Goal: Navigation & Orientation: Find specific page/section

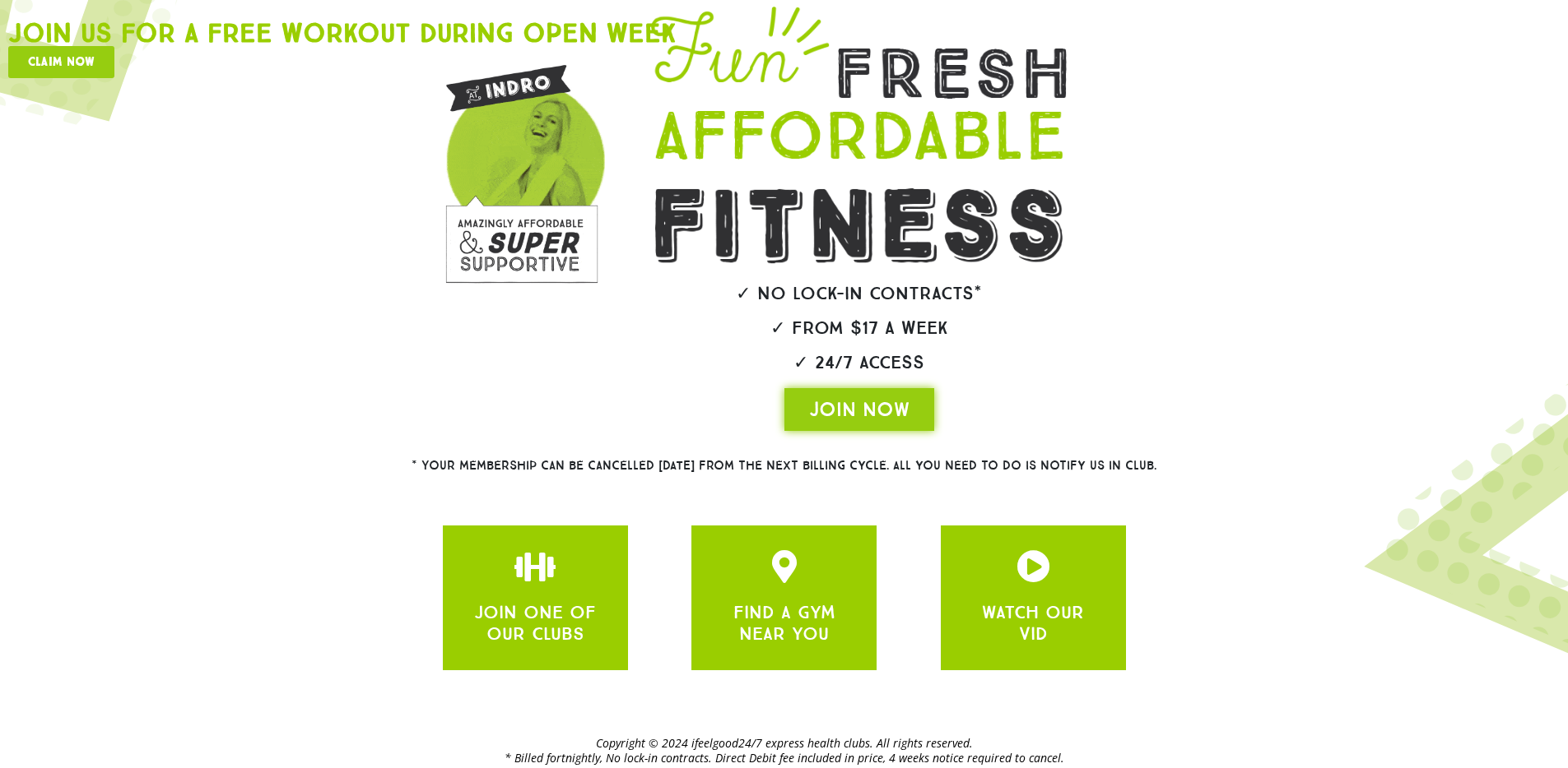
scroll to position [250, 0]
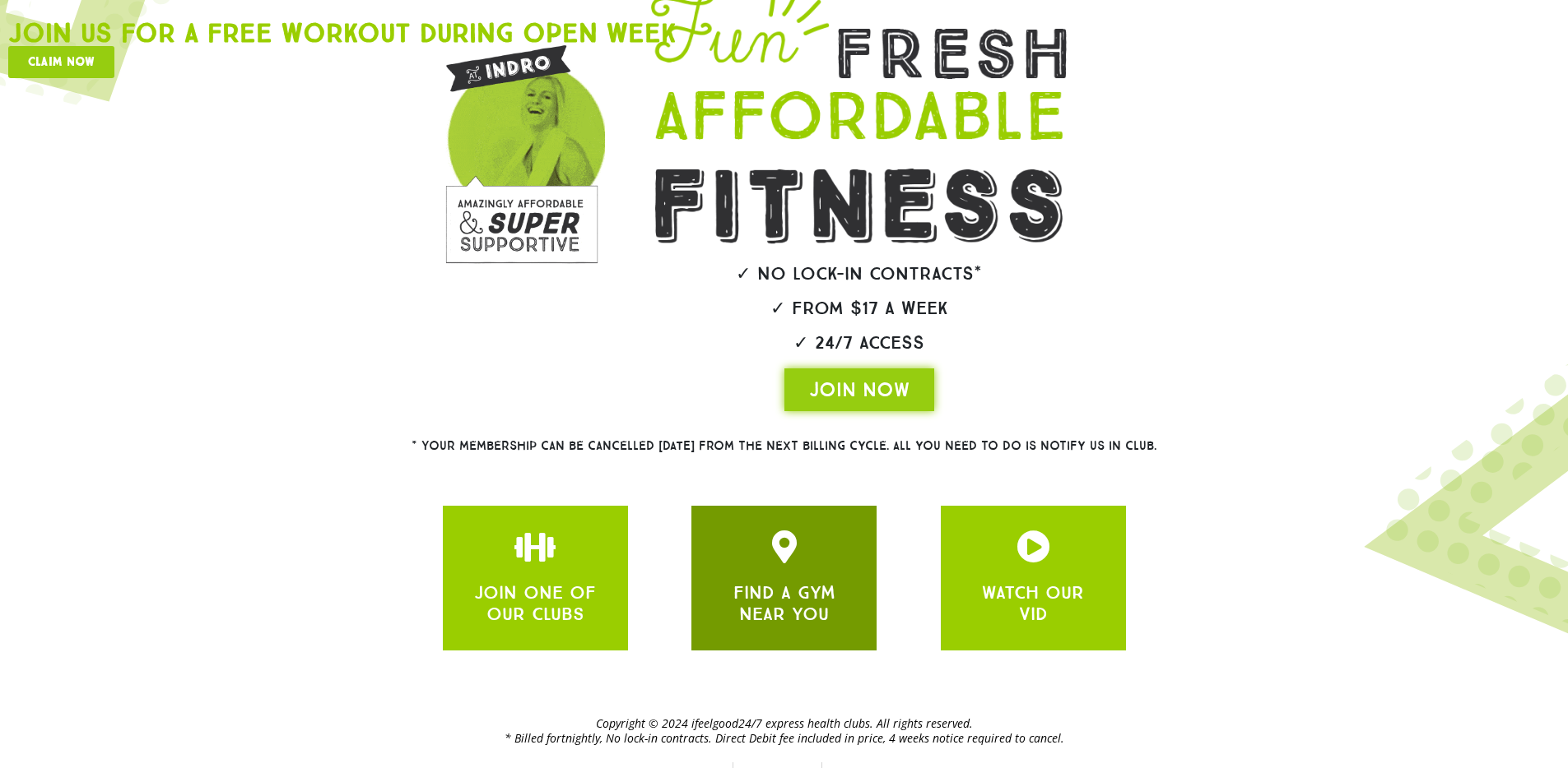
click at [767, 541] on div "FIND A GYM NEAR YOU" at bounding box center [784, 578] width 136 height 95
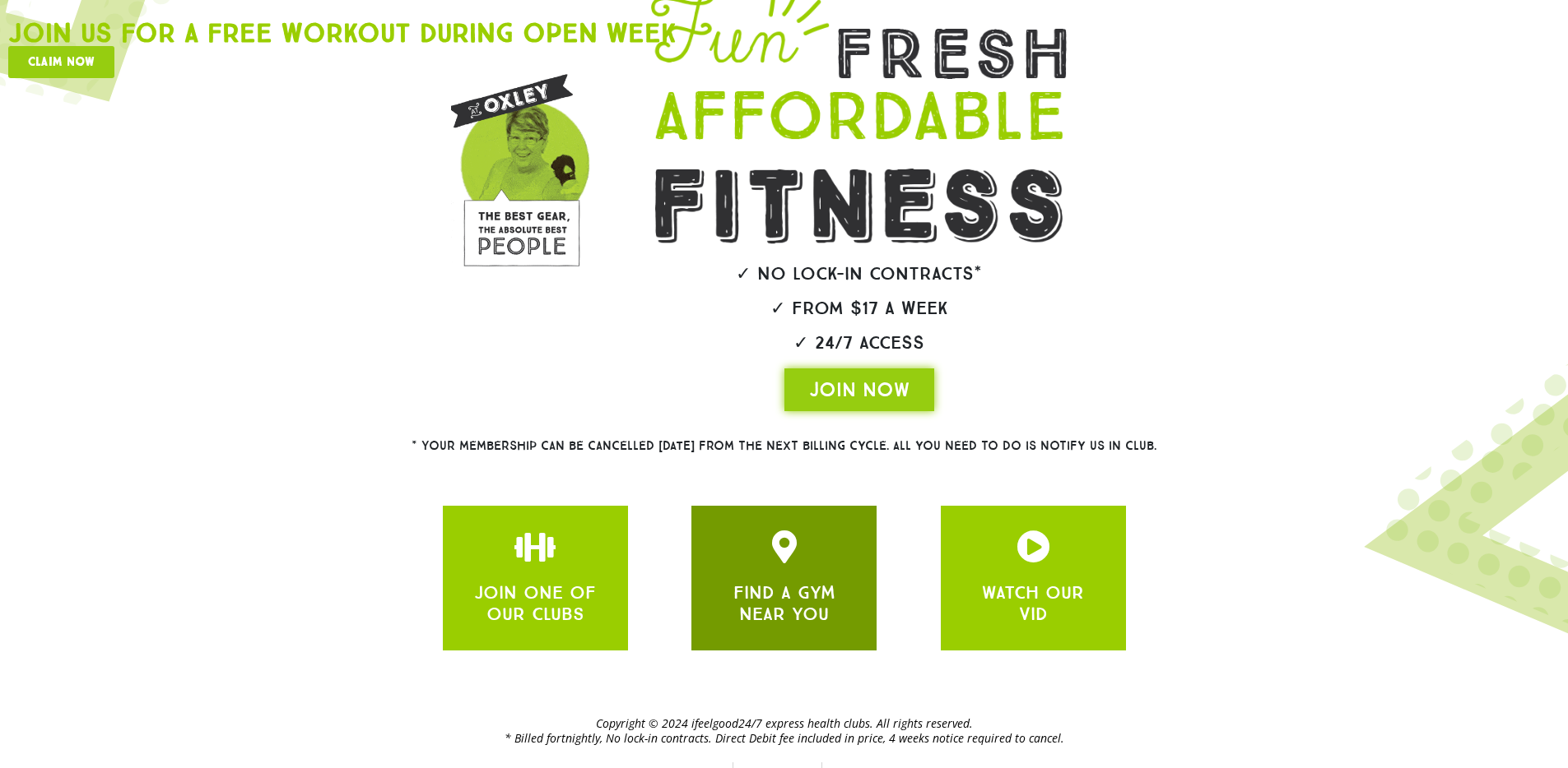
click at [792, 582] on link "FIND A GYM NEAR YOU" at bounding box center [784, 603] width 102 height 44
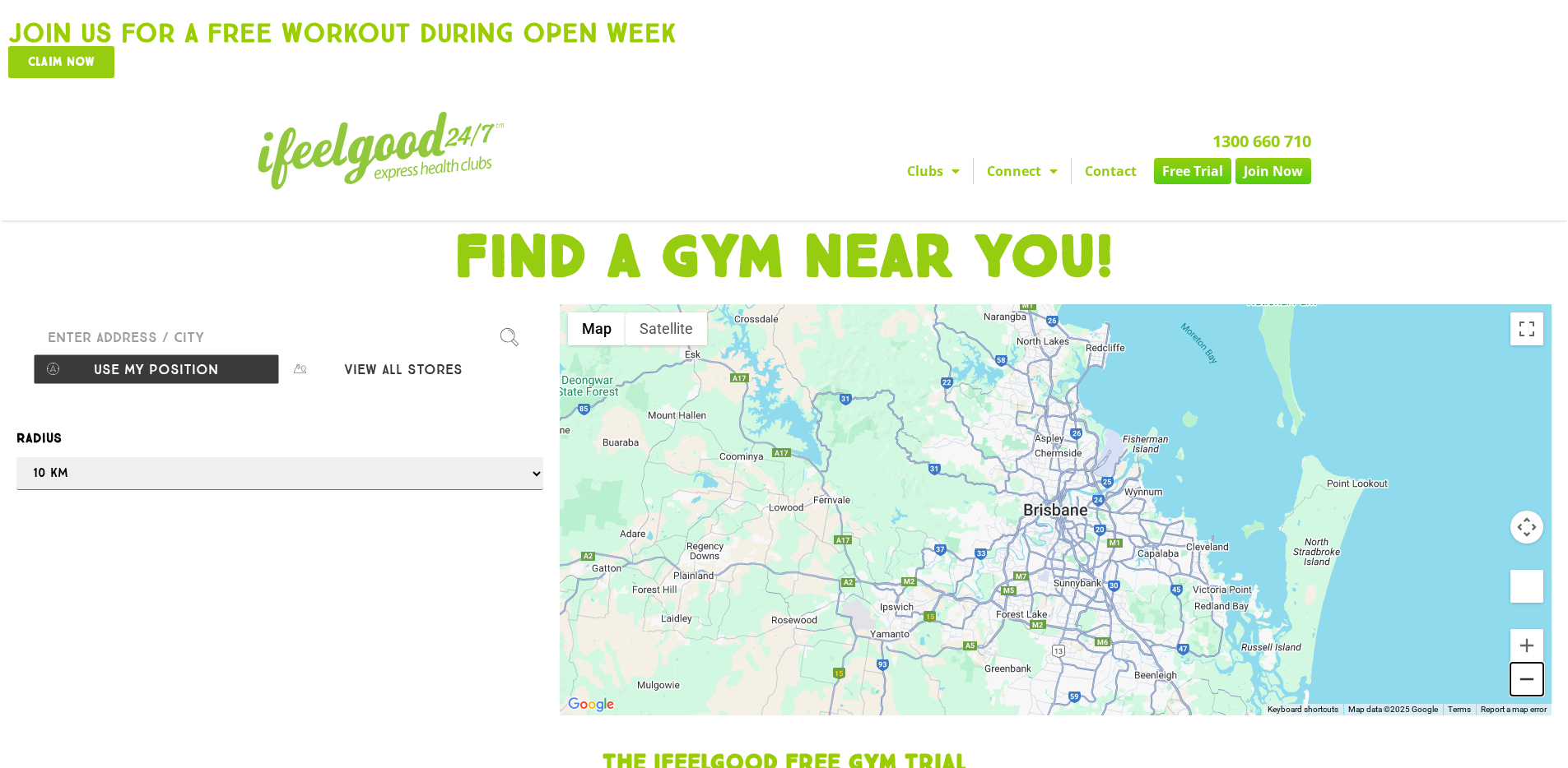
click at [1530, 663] on button "Zoom out" at bounding box center [1526, 679] width 33 height 33
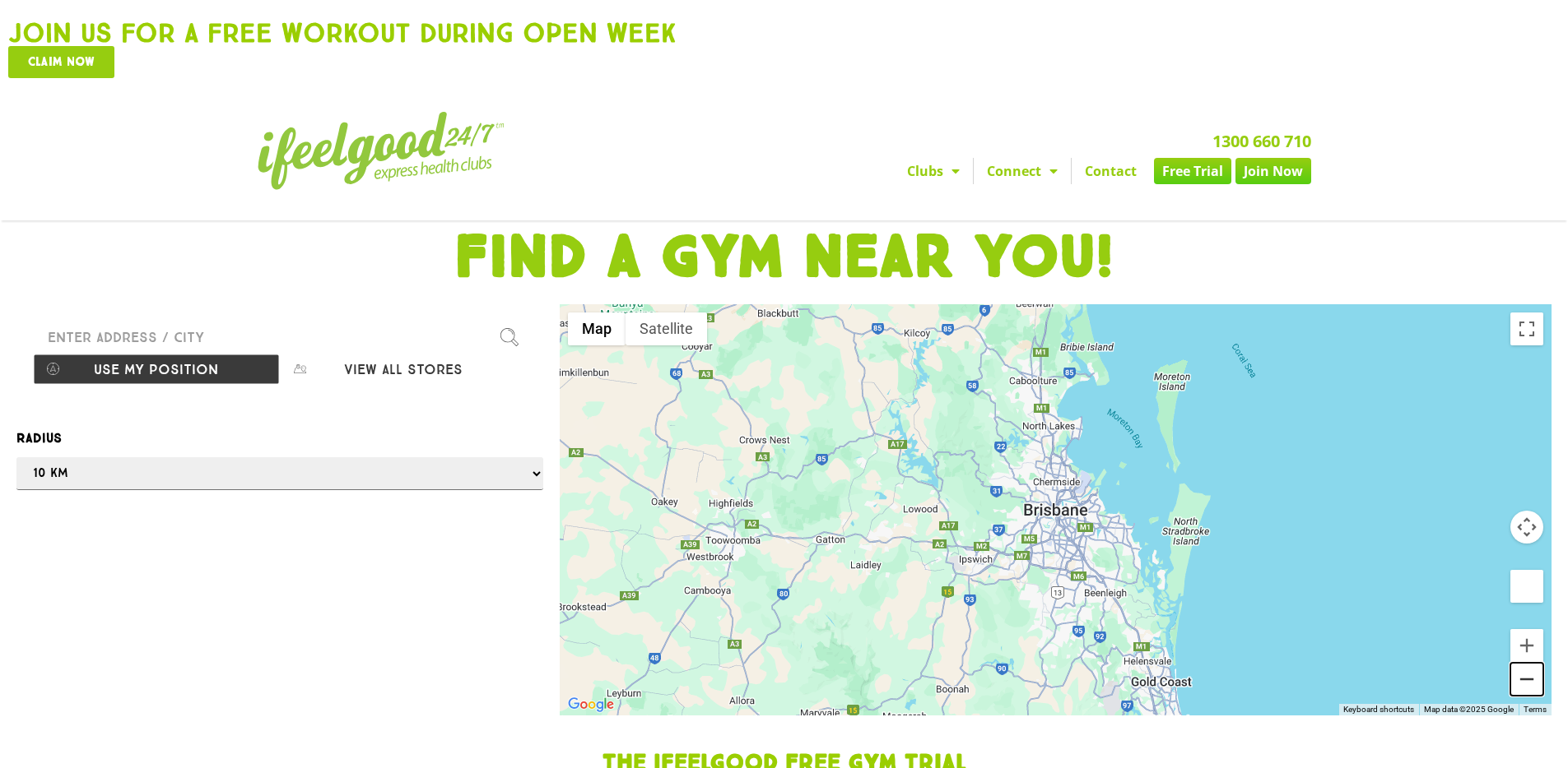
click at [1530, 663] on button "Zoom out" at bounding box center [1526, 679] width 33 height 33
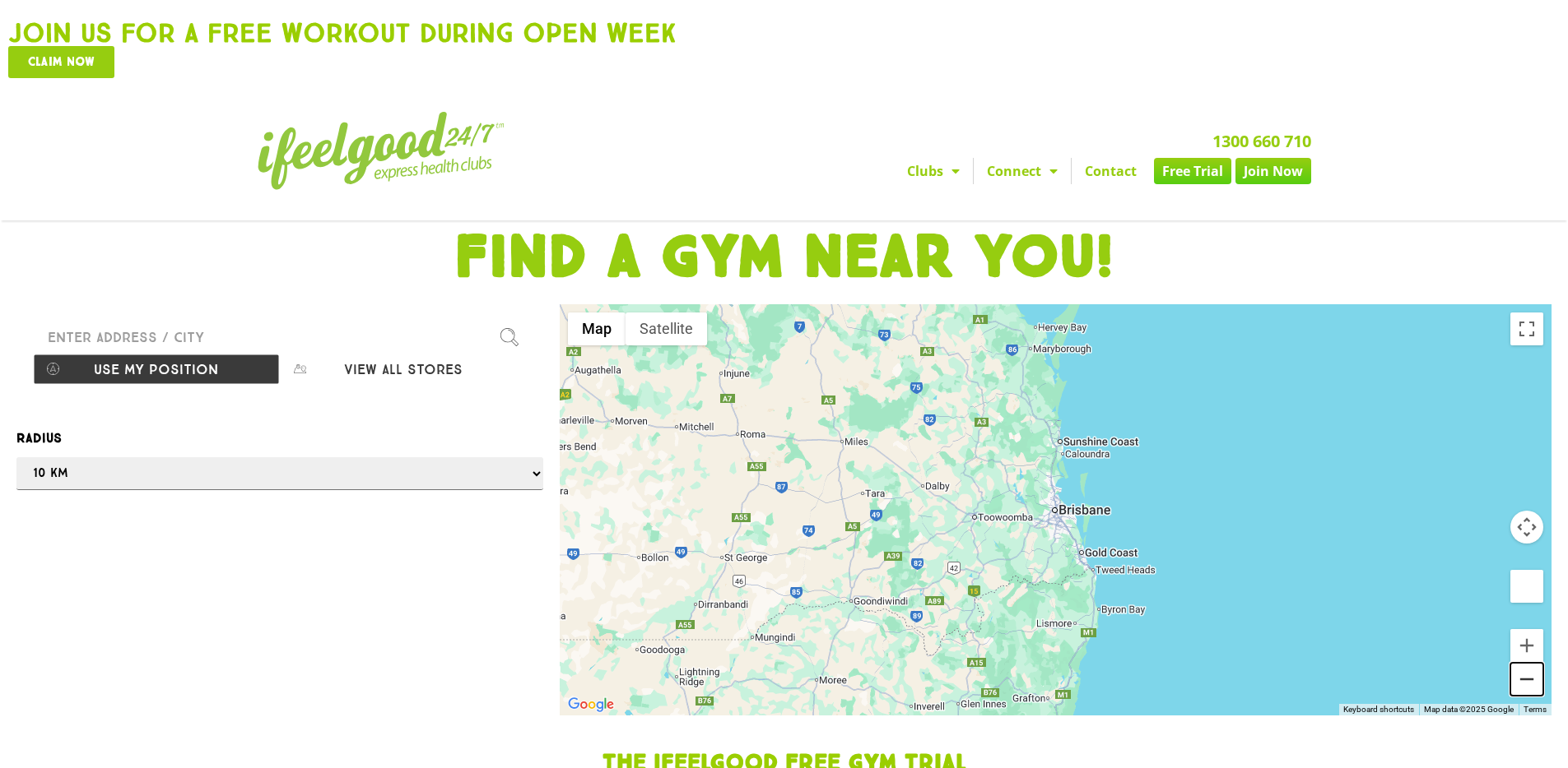
click at [1530, 663] on button "Zoom out" at bounding box center [1526, 679] width 33 height 33
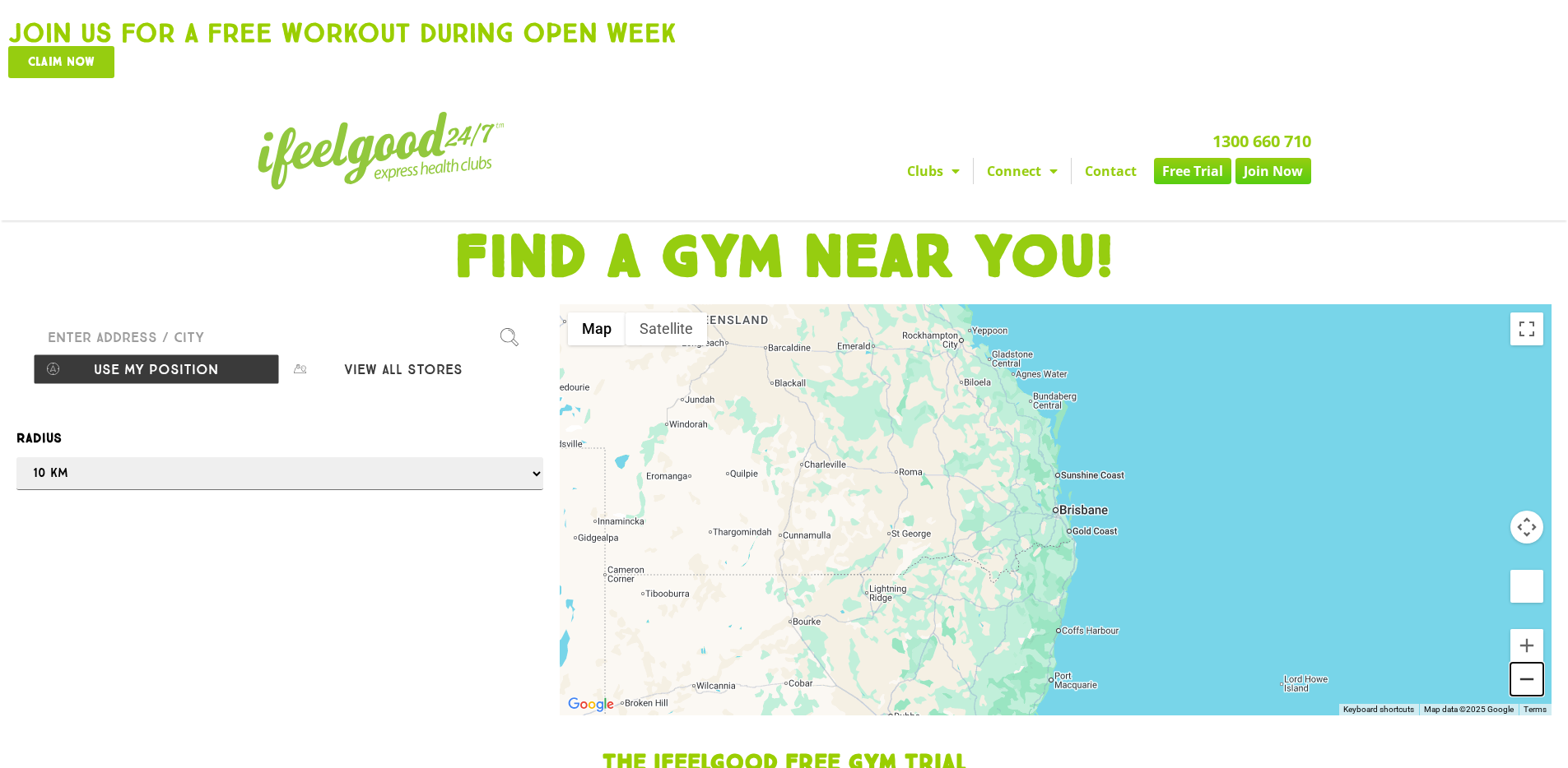
click at [1530, 663] on button "Zoom out" at bounding box center [1526, 679] width 33 height 33
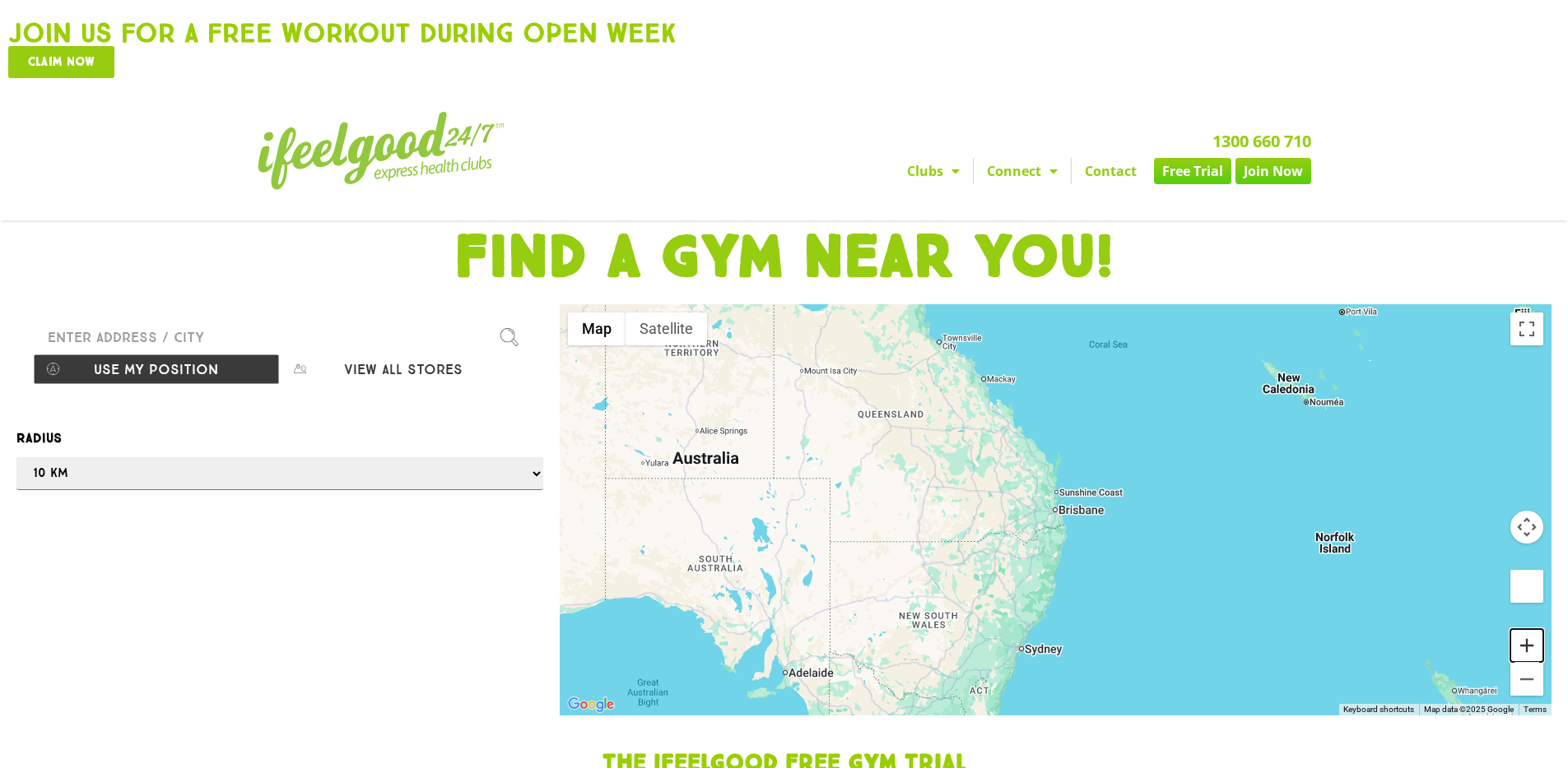
click at [1522, 630] on button "Zoom in" at bounding box center [1526, 646] width 33 height 33
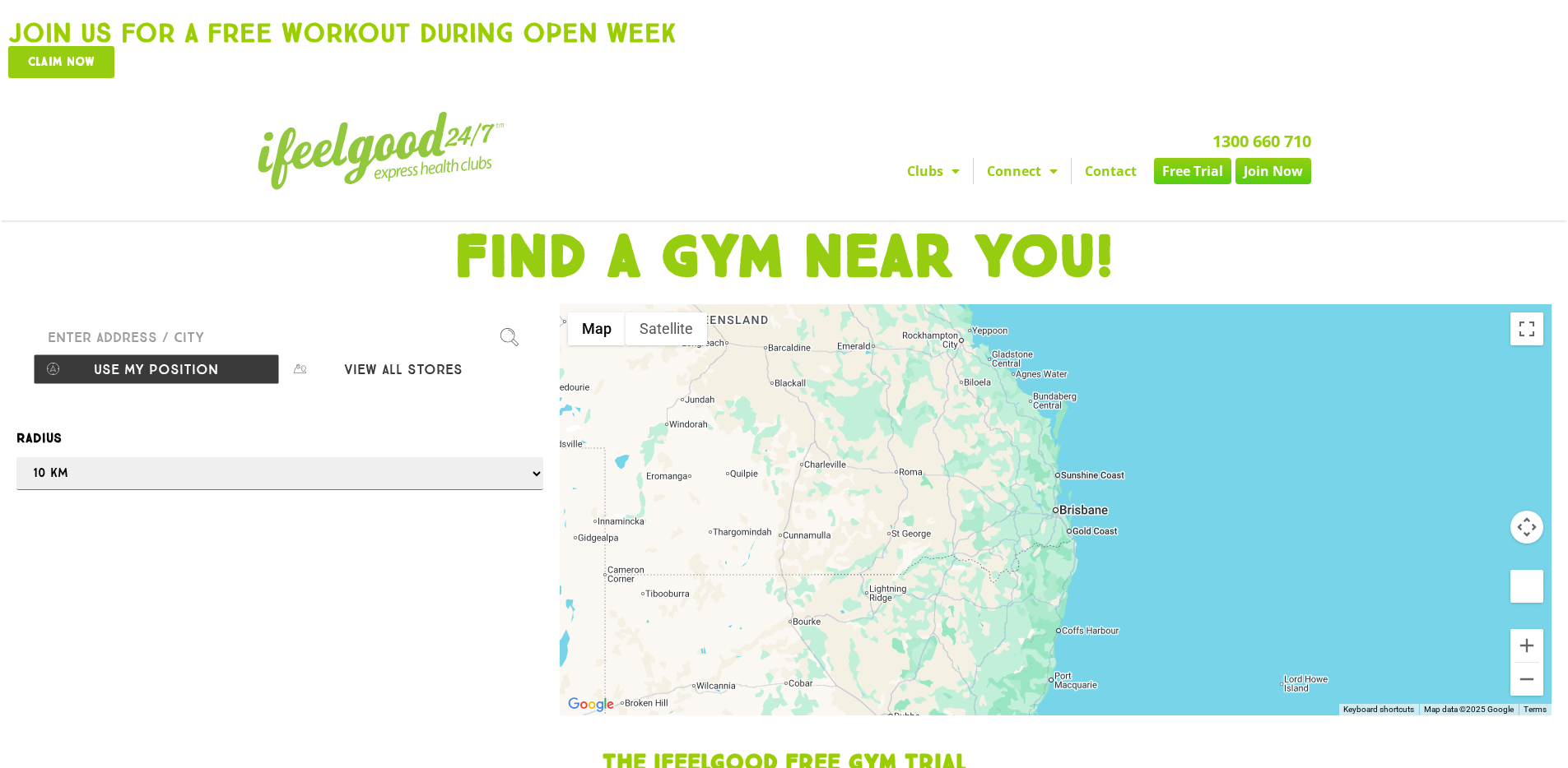
click at [132, 321] on input "Please enter a valid address" at bounding box center [279, 337] width 494 height 33
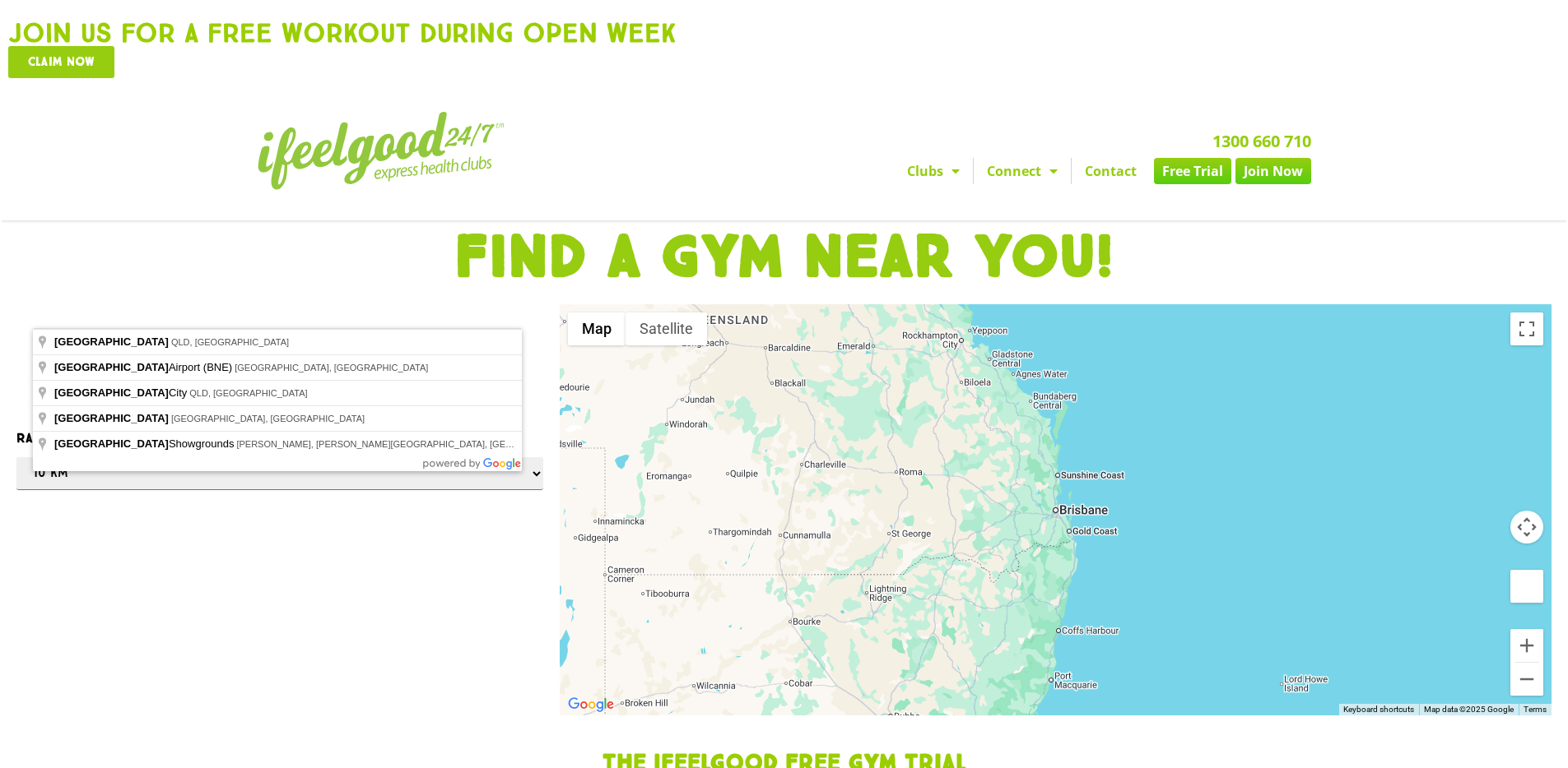
type input "Brisbane [GEOGRAPHIC_DATA], [GEOGRAPHIC_DATA]"
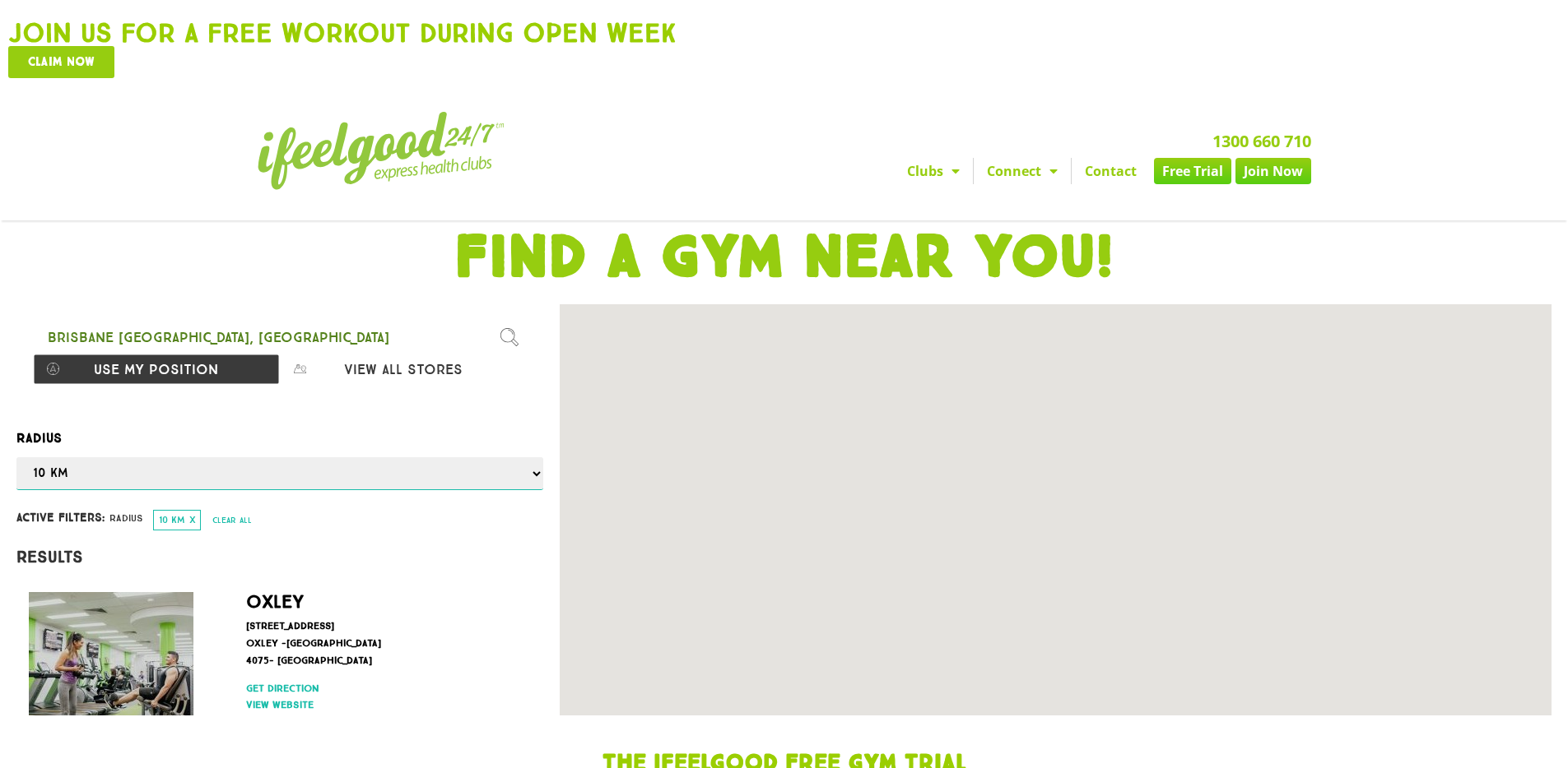
click at [532, 458] on select "Any 1 km 5 km 10 km 50 km 100 km 500 km" at bounding box center [279, 474] width 527 height 33
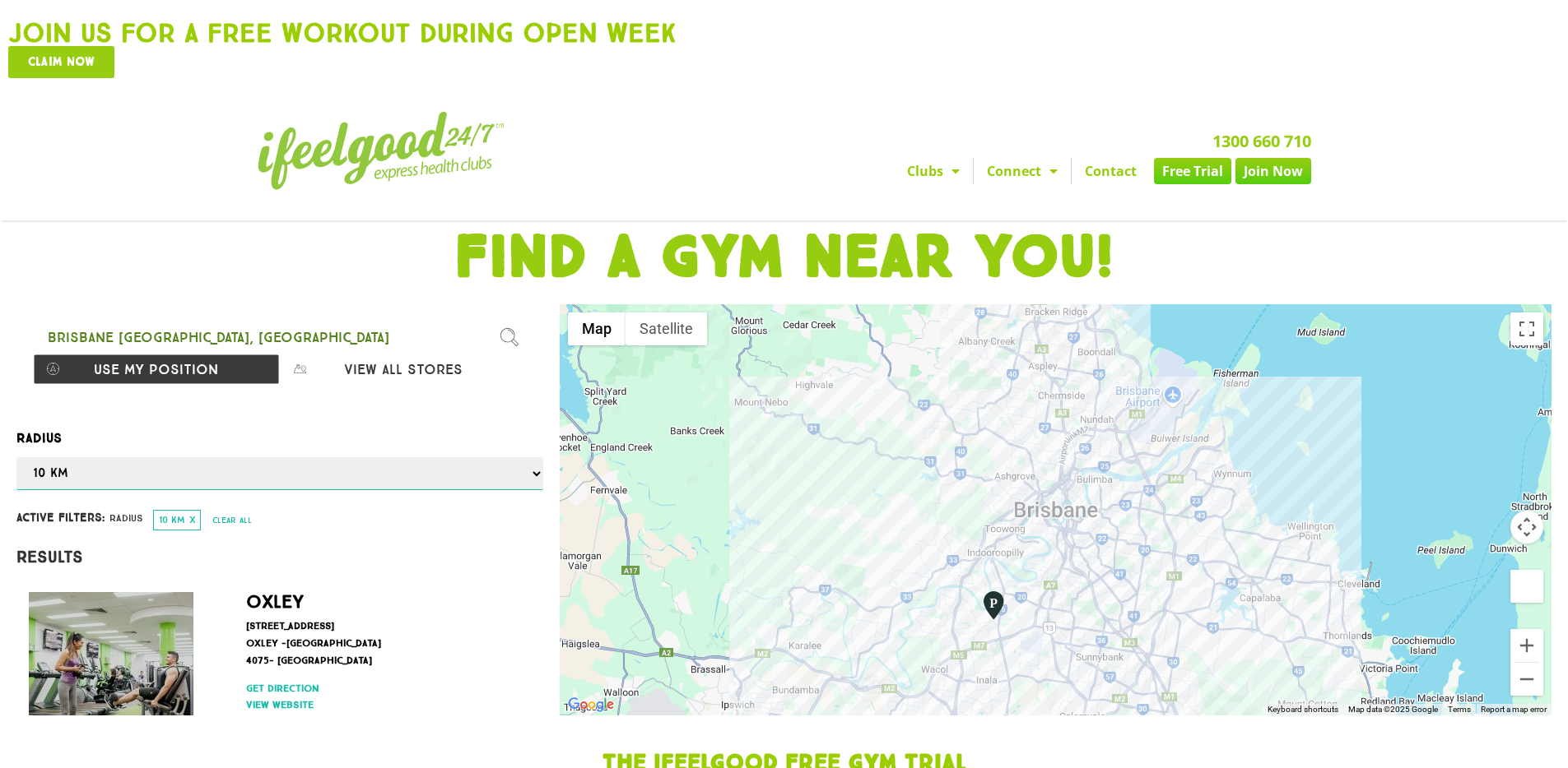
select select "500"
click at [16, 458] on select "Any 1 km 5 km 10 km 50 km 100 km 500 km" at bounding box center [279, 474] width 527 height 33
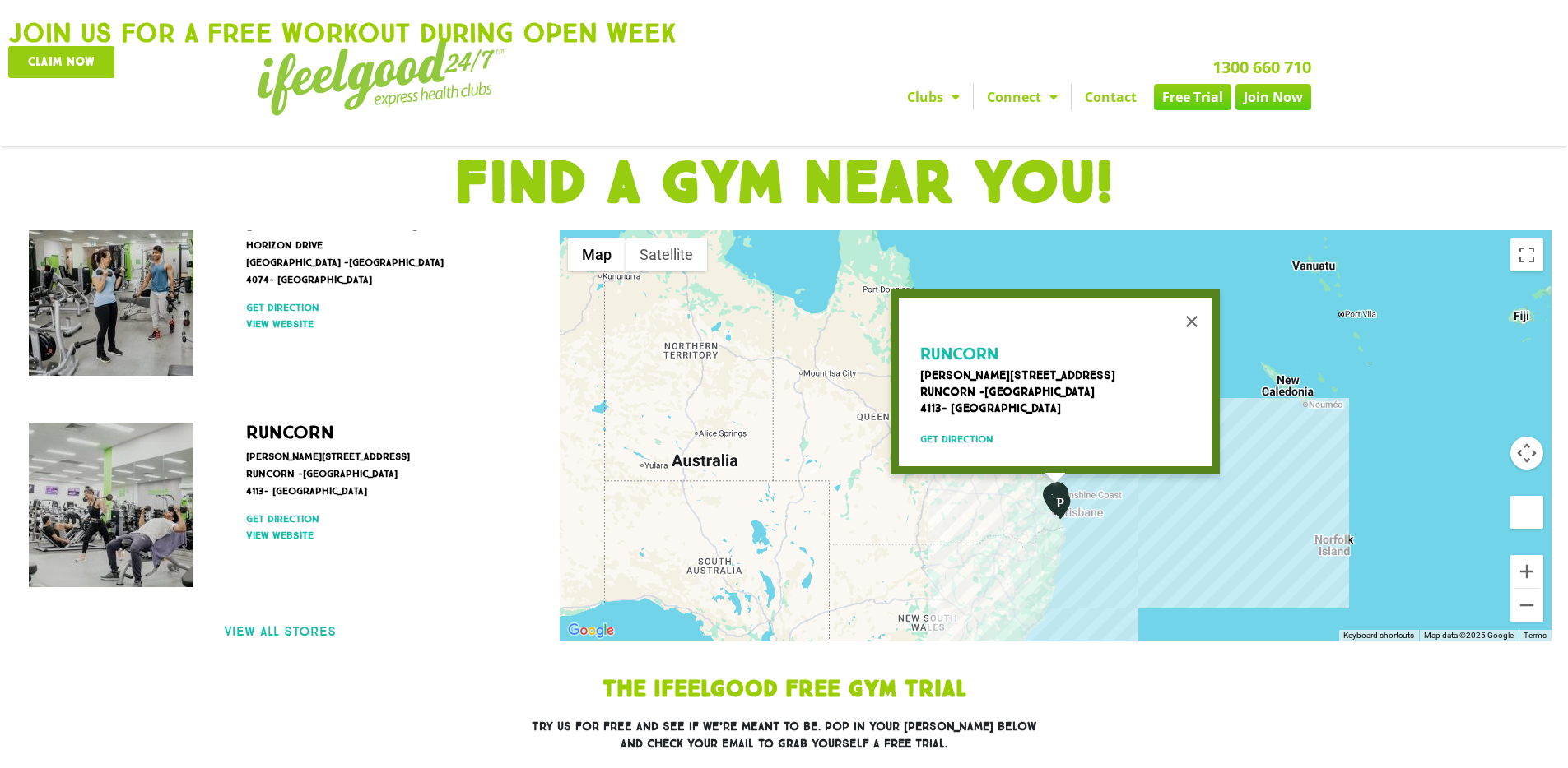
scroll to position [102, 0]
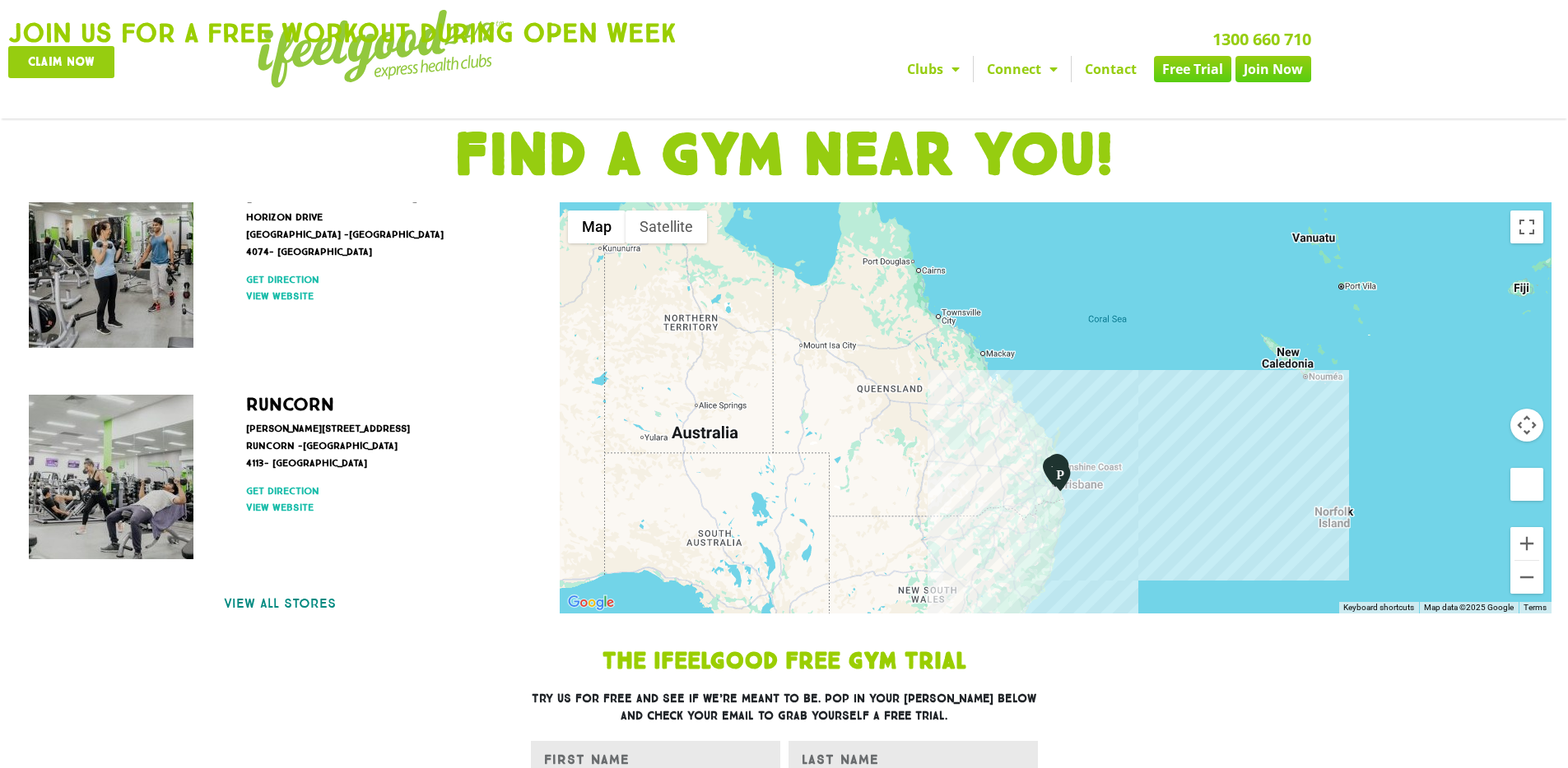
click at [275, 594] on link "View all stores" at bounding box center [279, 604] width 527 height 20
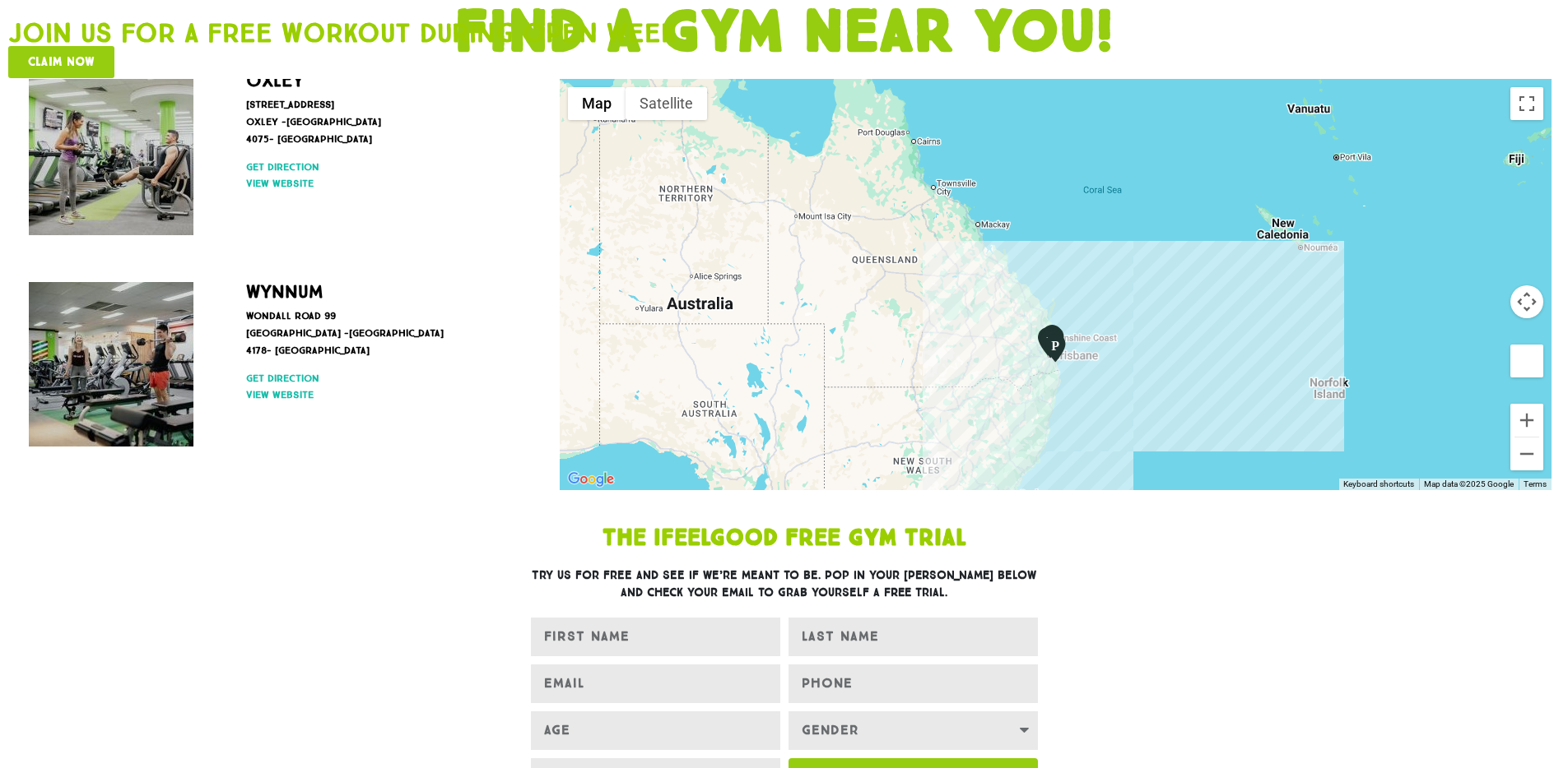
scroll to position [493, 0]
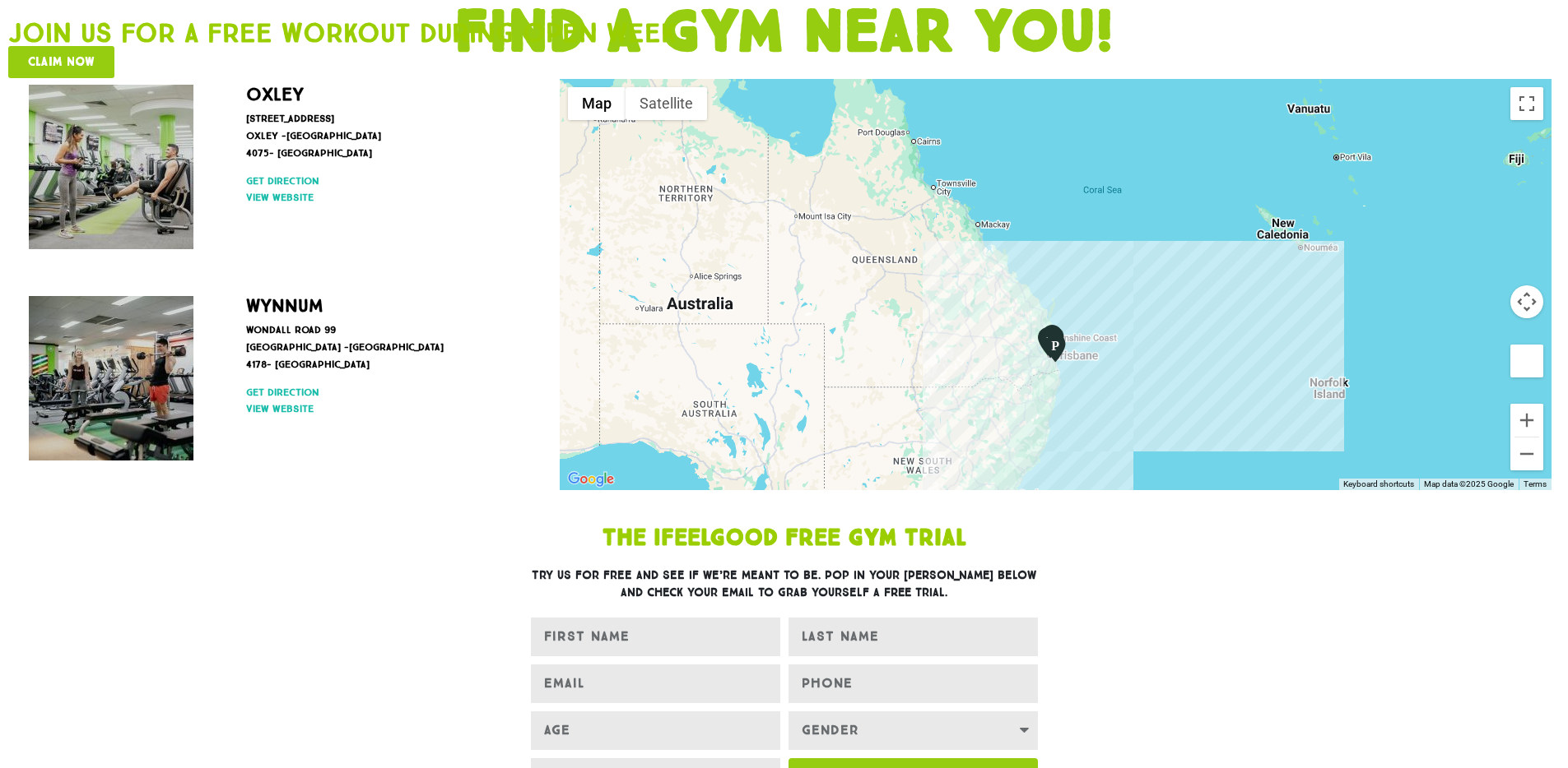
drag, startPoint x: 549, startPoint y: 450, endPoint x: 554, endPoint y: 184, distance: 266.0
click at [554, 184] on div "Find our stores [GEOGRAPHIC_DATA], [GEOGRAPHIC_DATA] Please enter a valid addre…" at bounding box center [784, 285] width 1551 height 411
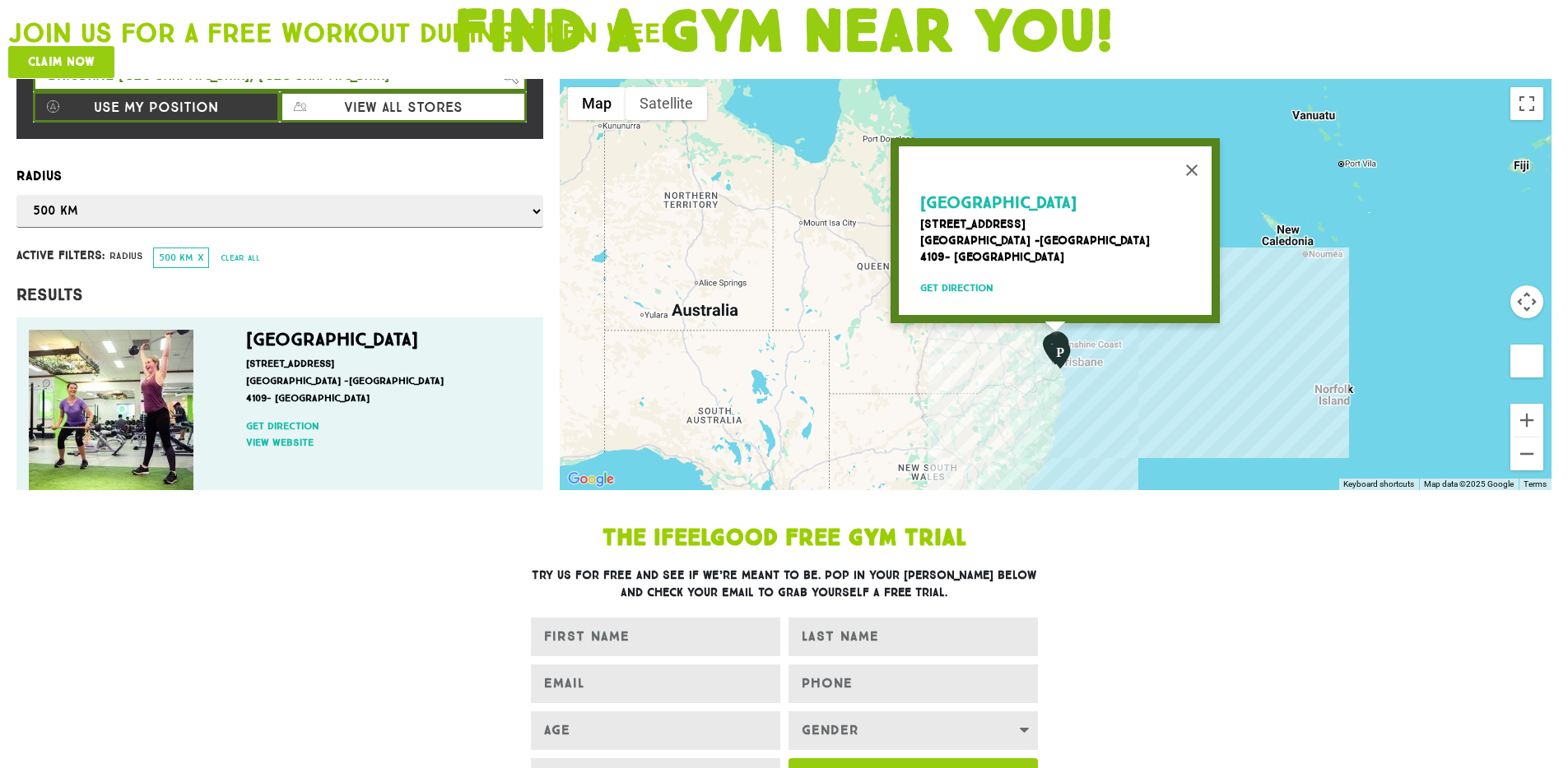
scroll to position [66, 0]
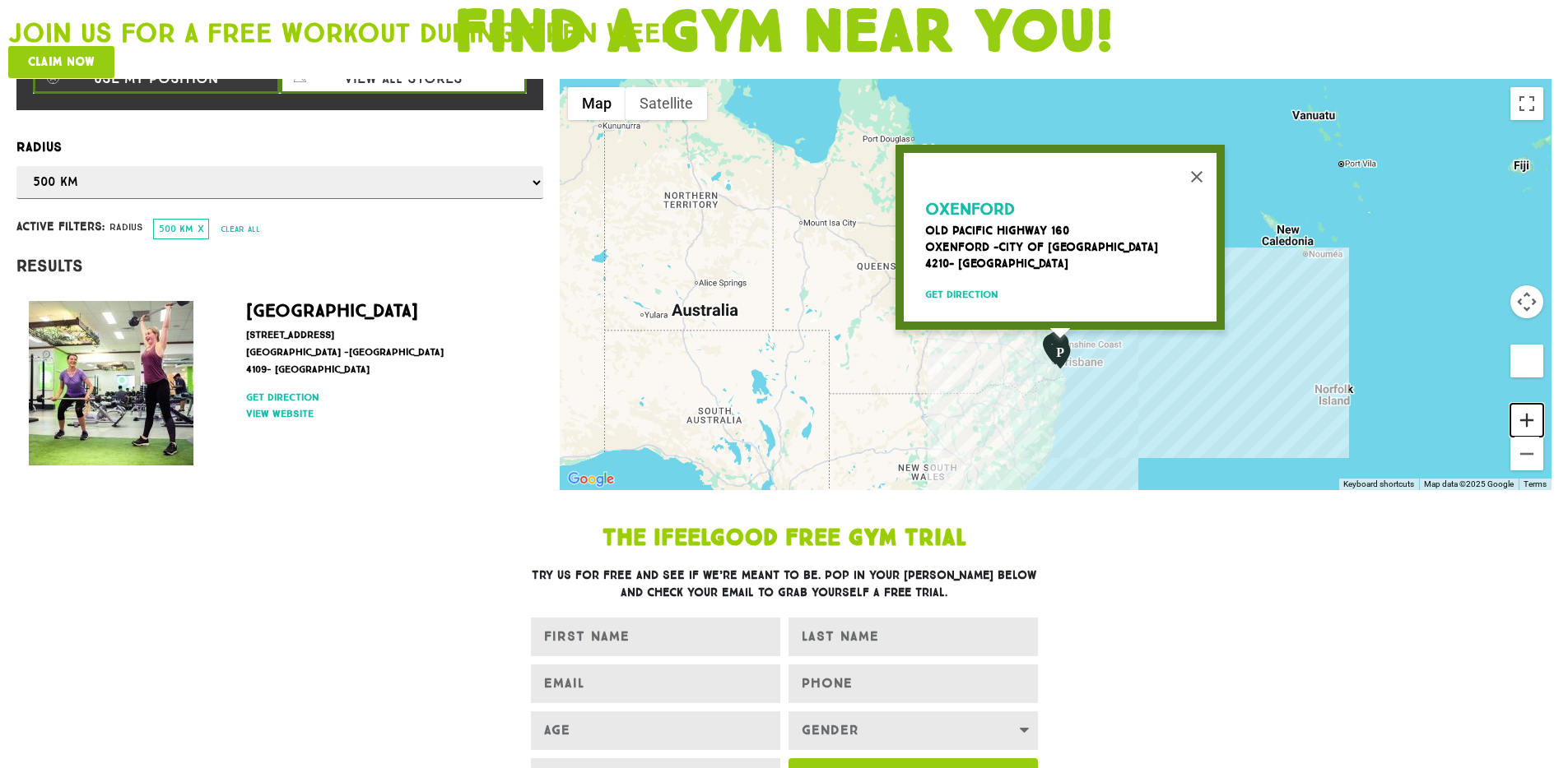
click at [1532, 404] on button "Zoom in" at bounding box center [1526, 420] width 33 height 33
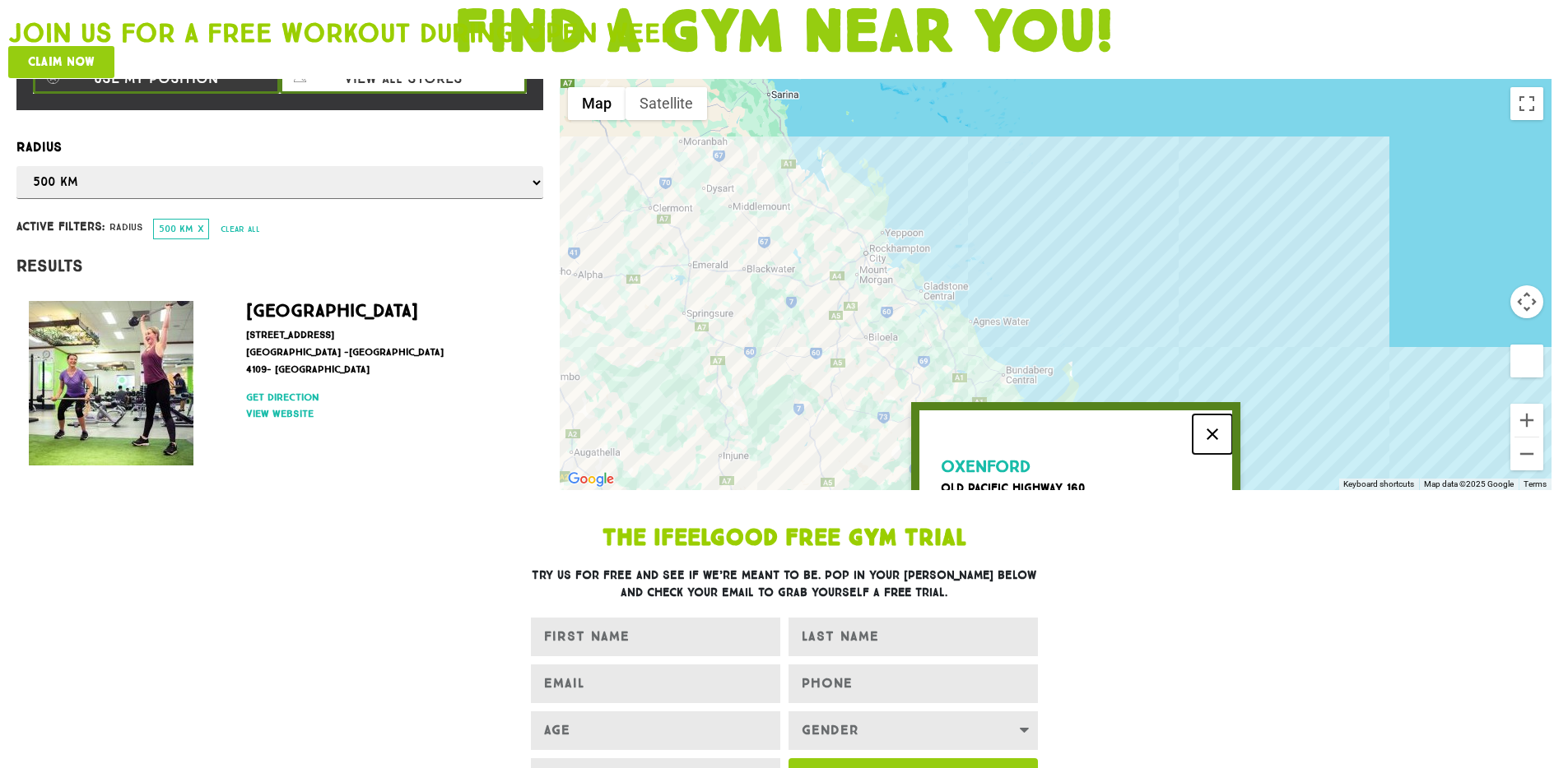
click at [1212, 415] on button "Close" at bounding box center [1212, 434] width 39 height 39
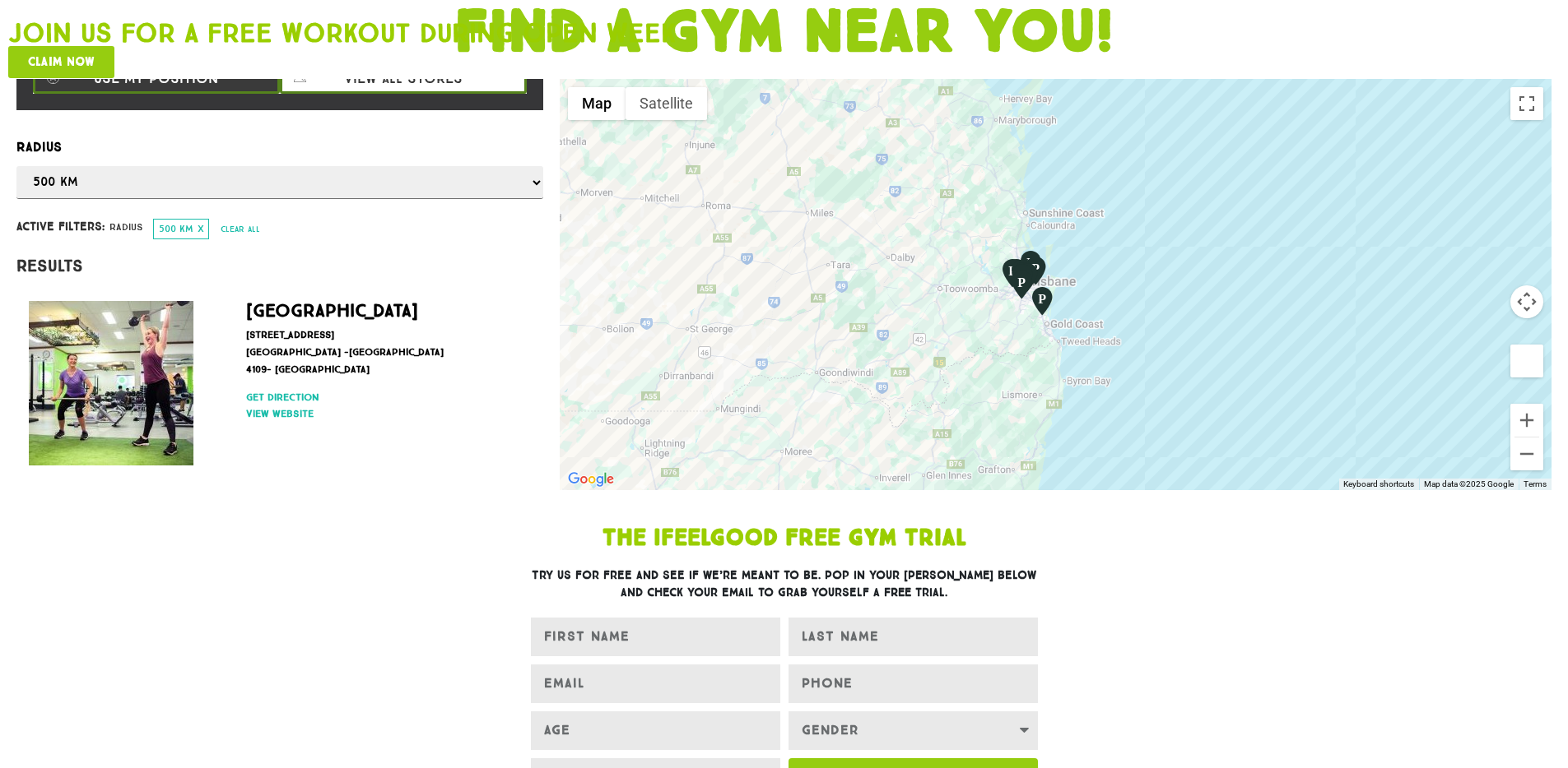
drag, startPoint x: 1431, startPoint y: 374, endPoint x: 1396, endPoint y: 53, distance: 322.9
click at [1523, 404] on button "Zoom in" at bounding box center [1526, 420] width 33 height 33
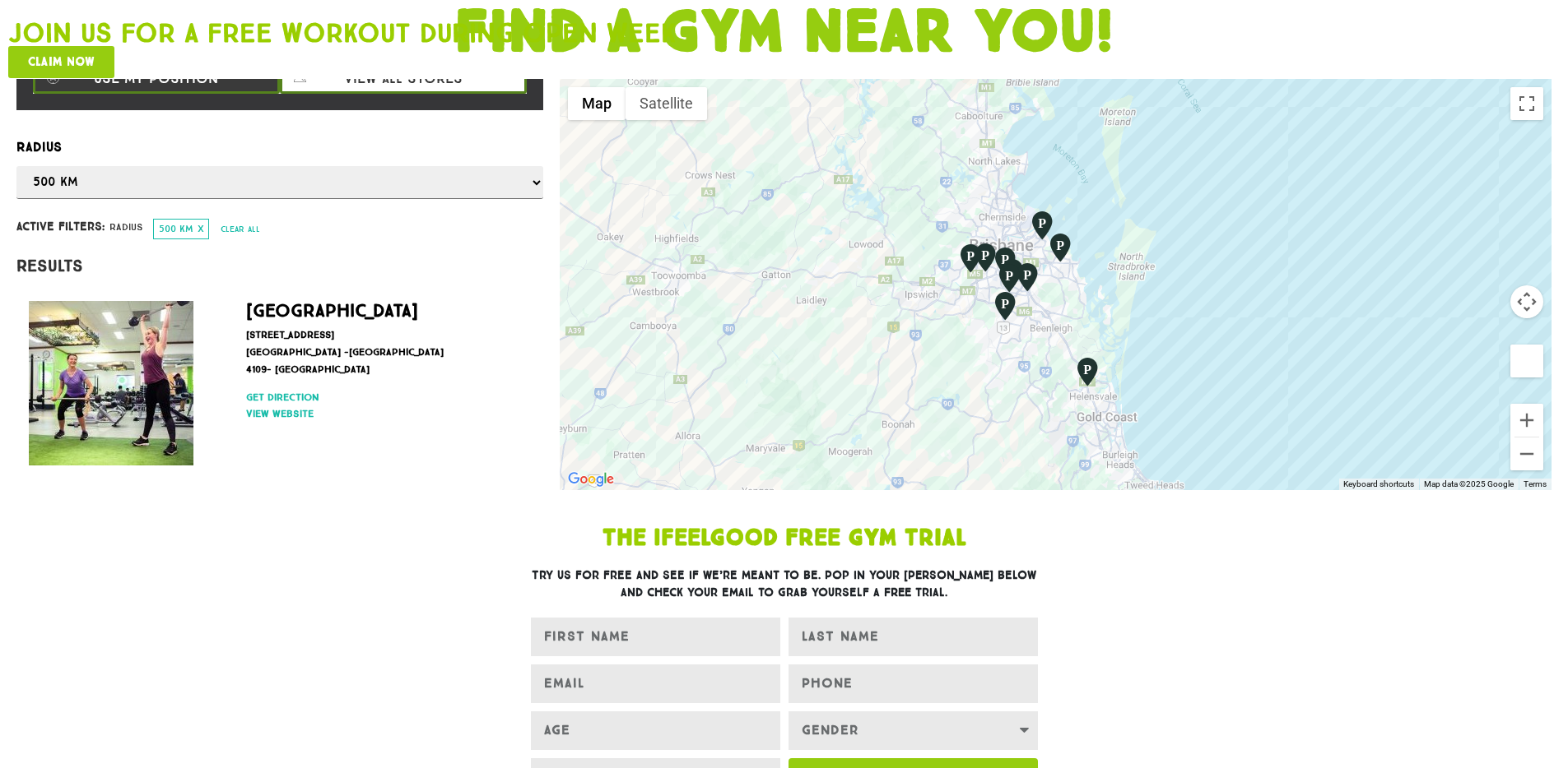
drag, startPoint x: 1194, startPoint y: 387, endPoint x: 1260, endPoint y: 370, distance: 68.2
click at [1260, 370] on div at bounding box center [1055, 285] width 991 height 411
click at [1545, 394] on div at bounding box center [1055, 285] width 991 height 411
click at [1544, 392] on div at bounding box center [1055, 285] width 991 height 411
click at [1524, 404] on button "Zoom in" at bounding box center [1526, 420] width 33 height 33
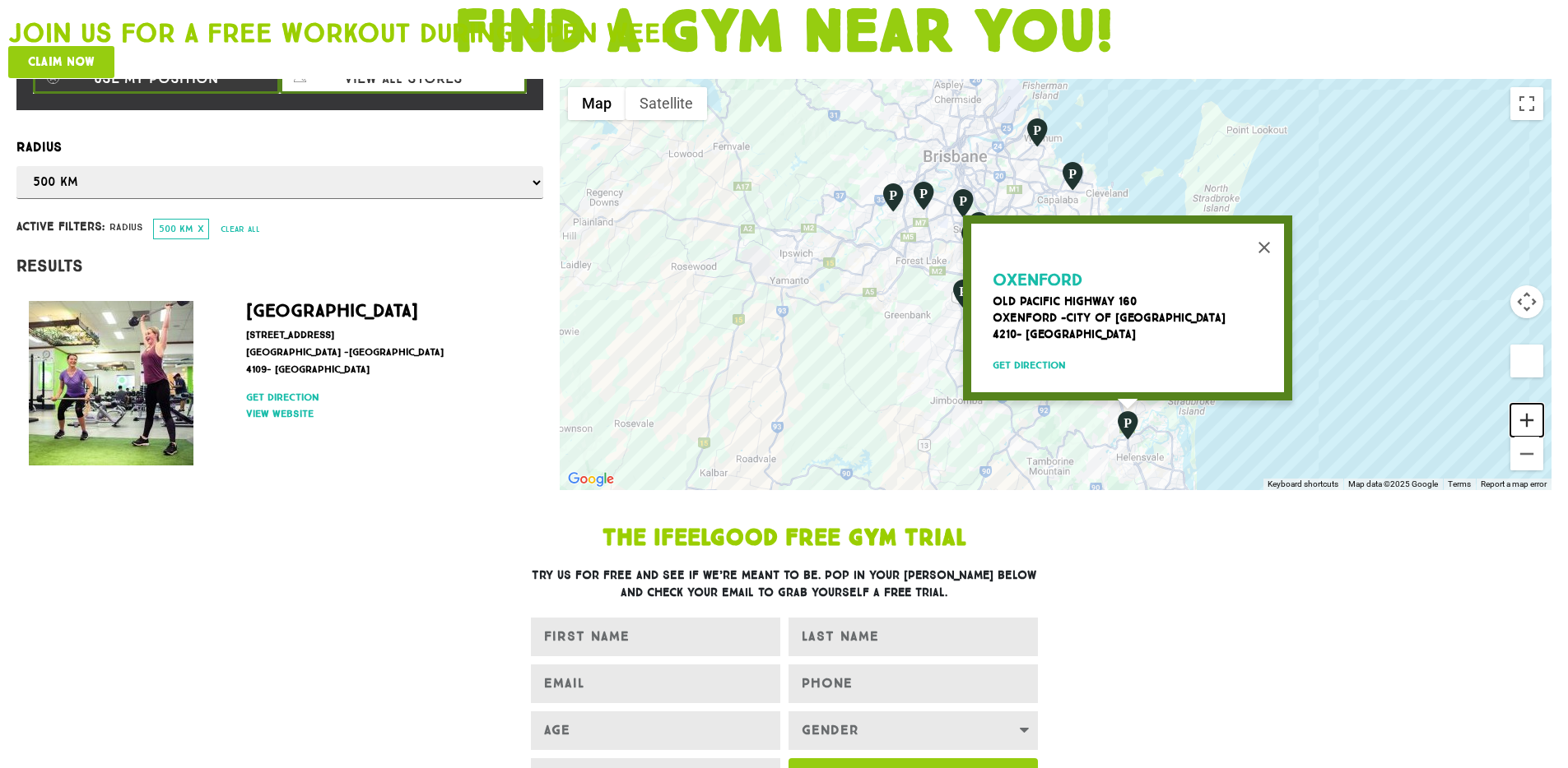
click at [1531, 404] on button "Zoom in" at bounding box center [1526, 420] width 33 height 33
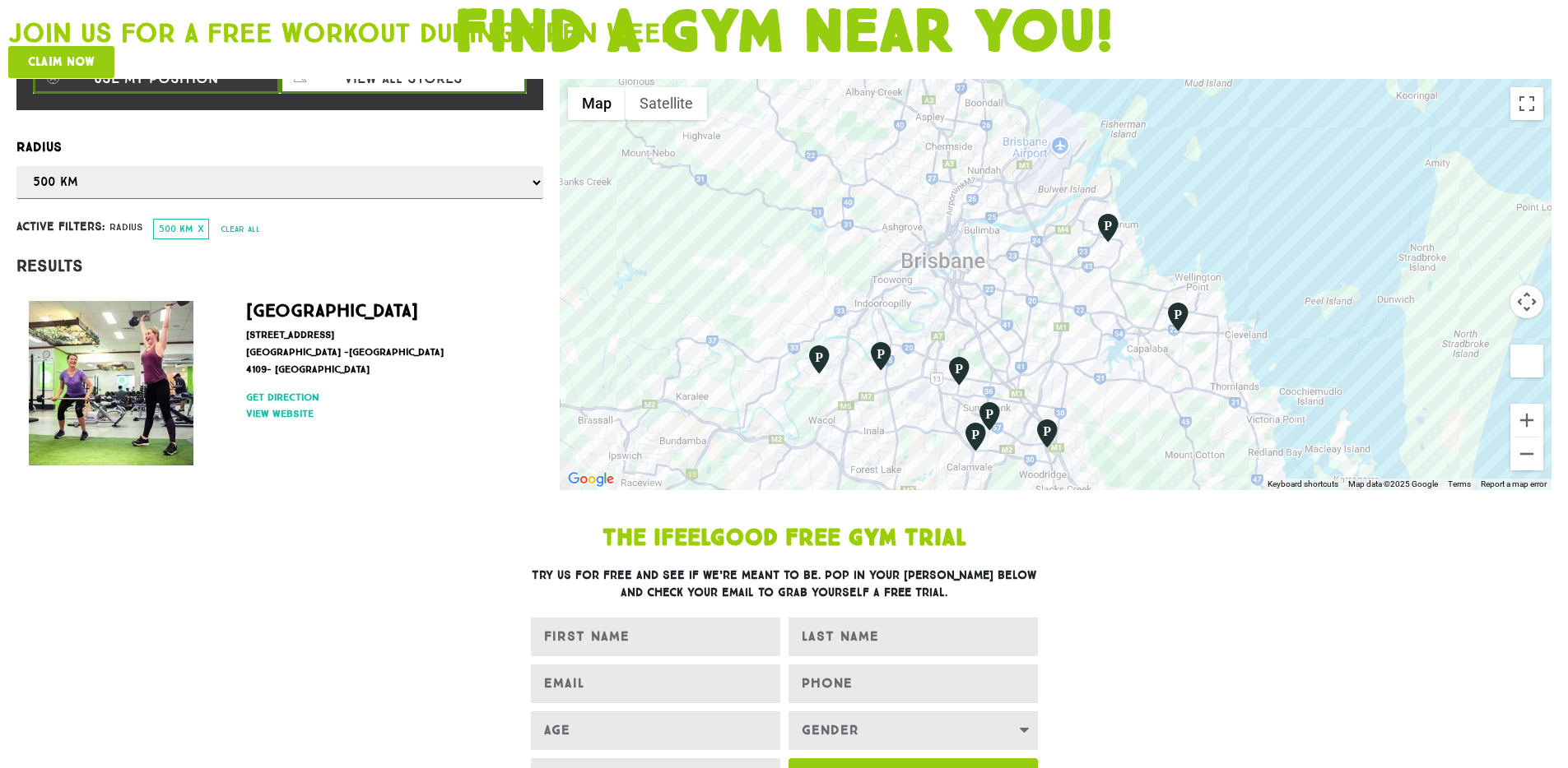
drag, startPoint x: 1118, startPoint y: 224, endPoint x: 1178, endPoint y: 411, distance: 196.4
click at [1178, 411] on div "Oxenford Old Pacific Highway 160 [GEOGRAPHIC_DATA] -City of [GEOGRAPHIC_DATA] 4…" at bounding box center [1055, 285] width 991 height 411
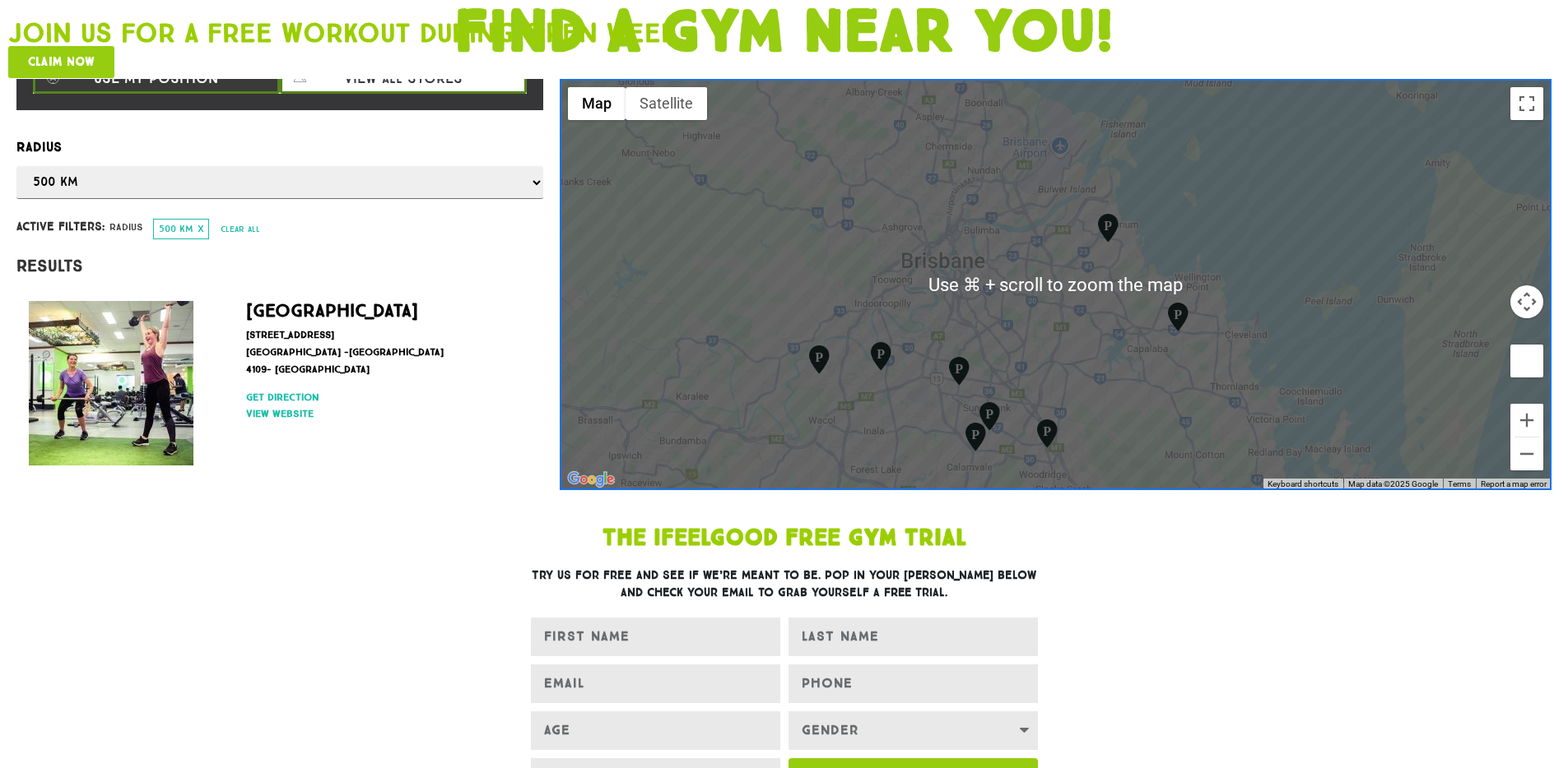
scroll to position [0, 0]
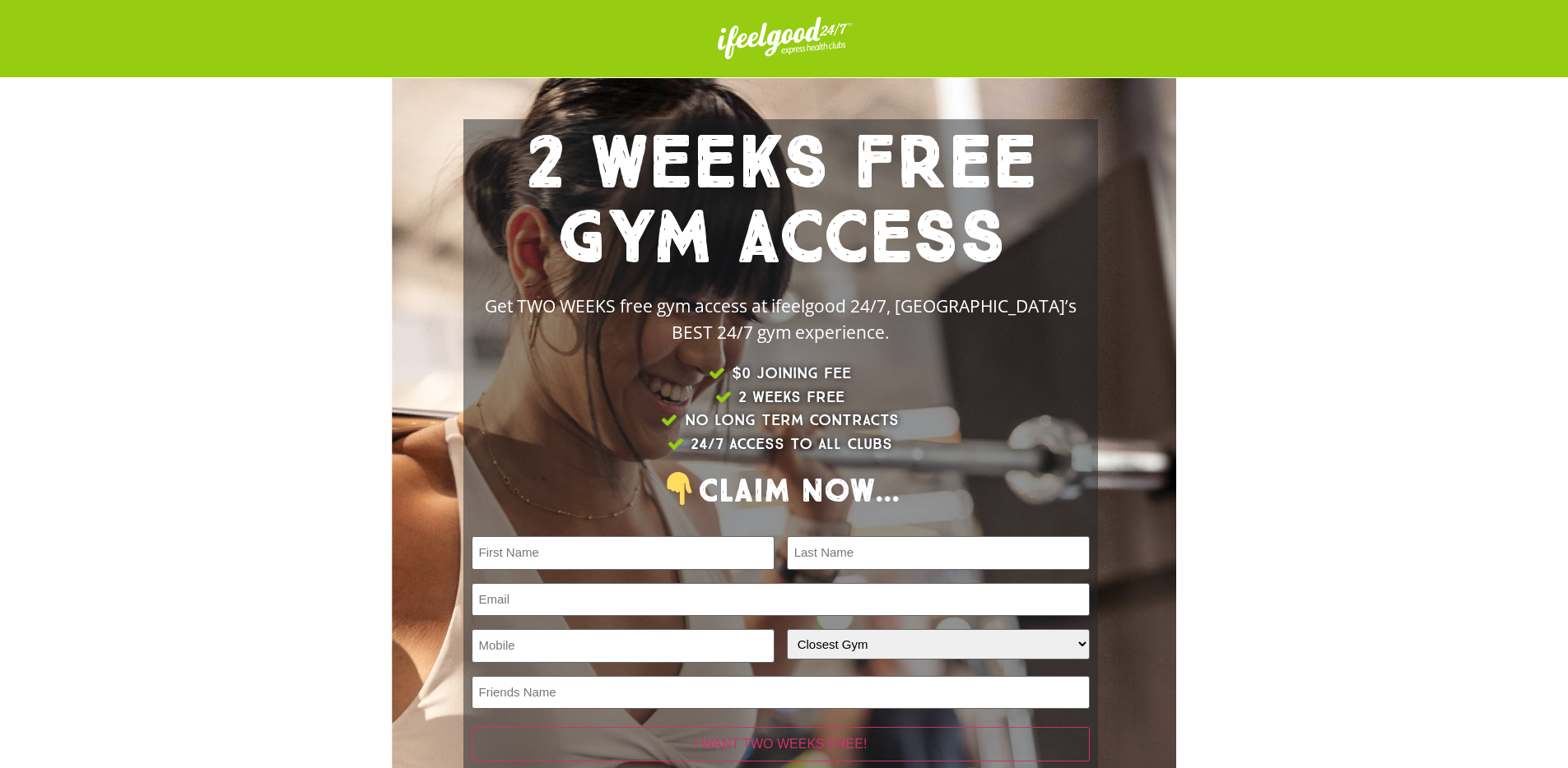
click at [825, 19] on img at bounding box center [784, 38] width 144 height 61
